Goal: Obtain resource: Download file/media

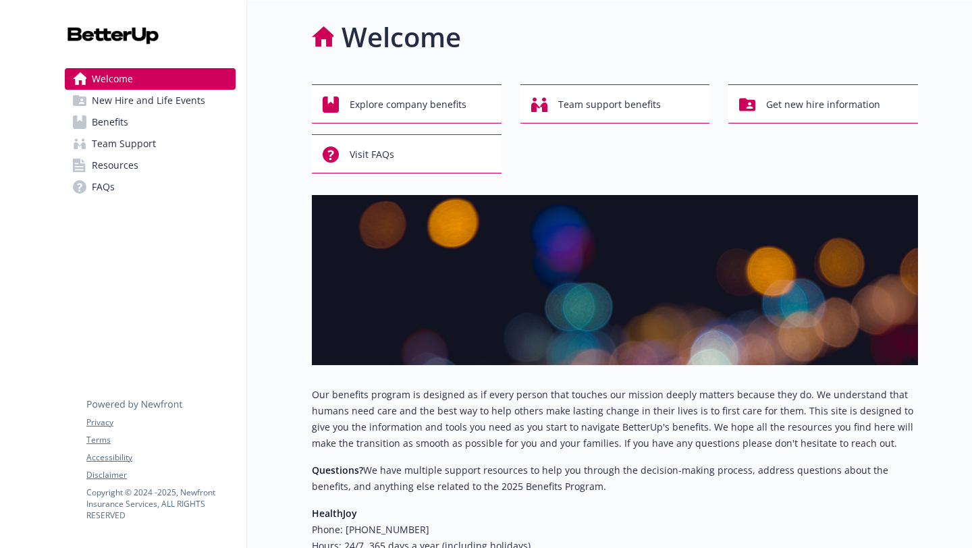
click at [140, 171] on link "Resources" at bounding box center [150, 166] width 171 height 22
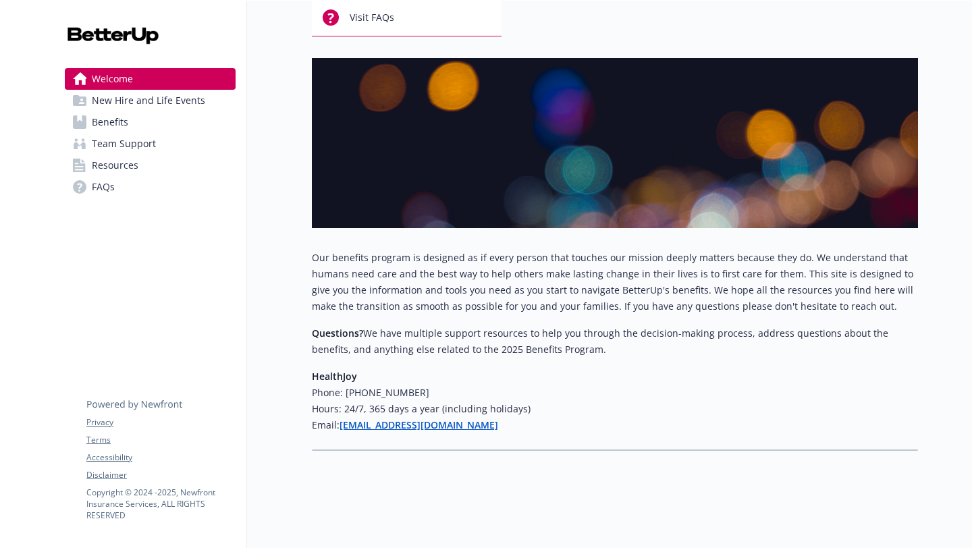
scroll to position [144, 0]
click at [157, 163] on link "Resources" at bounding box center [150, 166] width 171 height 22
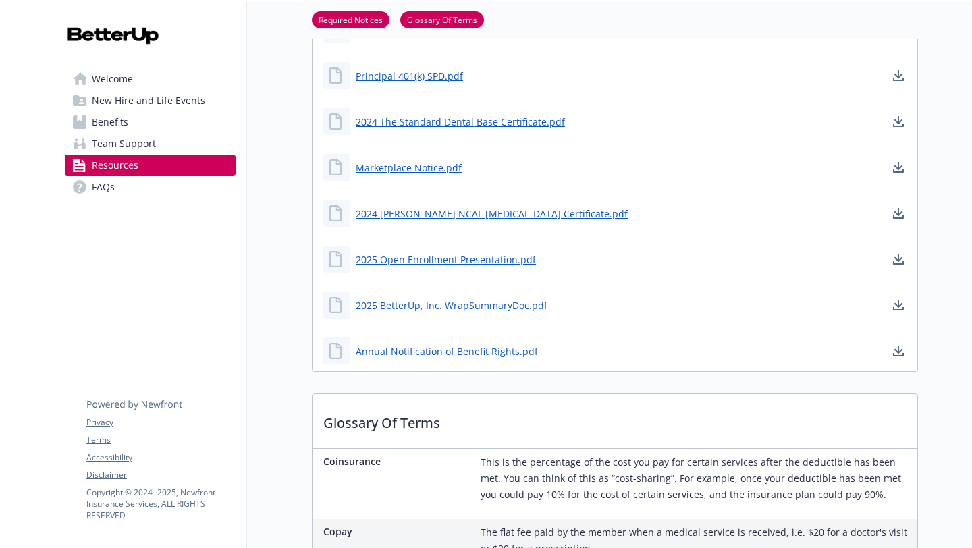
scroll to position [884, 0]
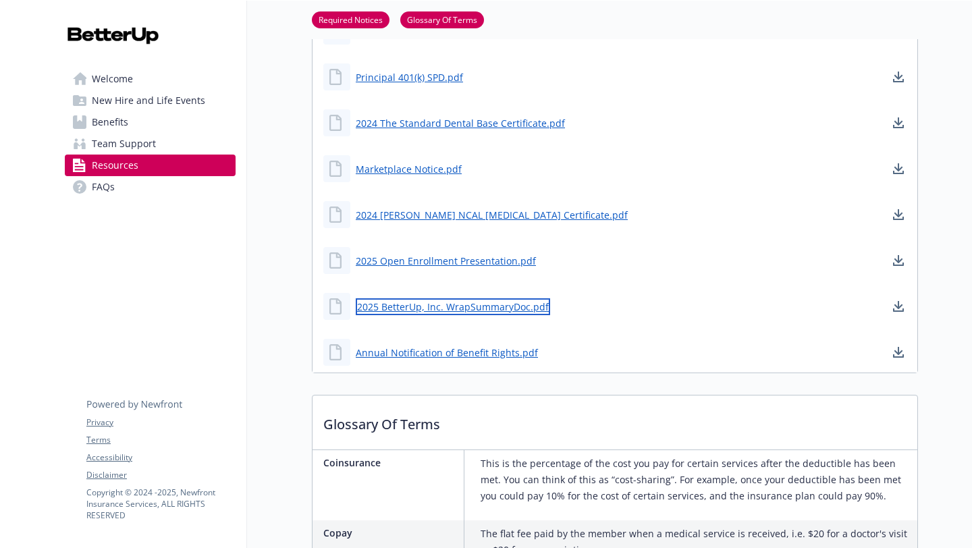
click at [504, 308] on link "2025 BetterUp, Inc. WrapSummaryDoc.pdf" at bounding box center [453, 306] width 194 height 17
